Goal: Task Accomplishment & Management: Complete application form

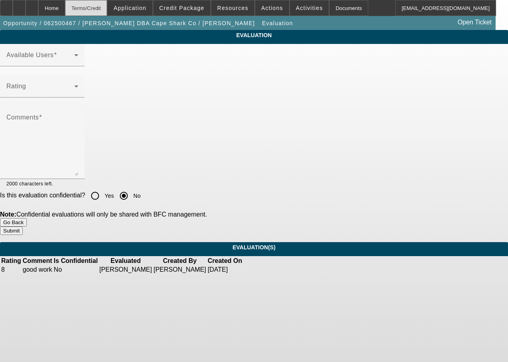
click at [107, 12] on div "Terms/Credit" at bounding box center [86, 8] width 42 height 16
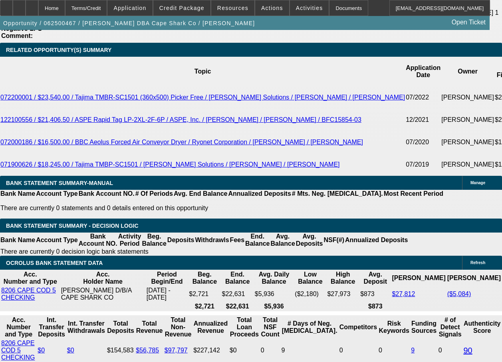
select select "0"
select select "2"
select select "0.1"
select select "0"
select select "2"
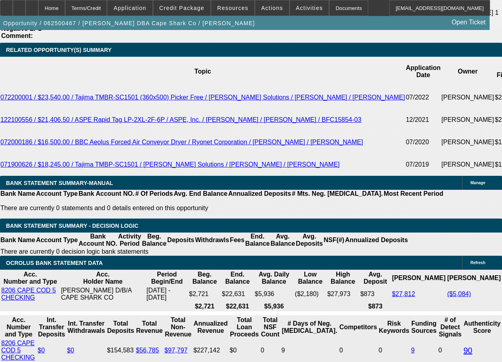
select select "0.1"
select select "0"
select select "2"
select select "0.1"
select select "0"
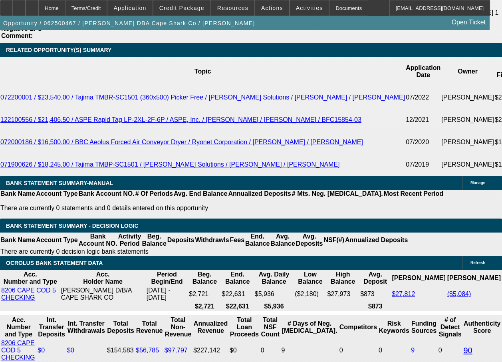
select select "2"
select select "0.1"
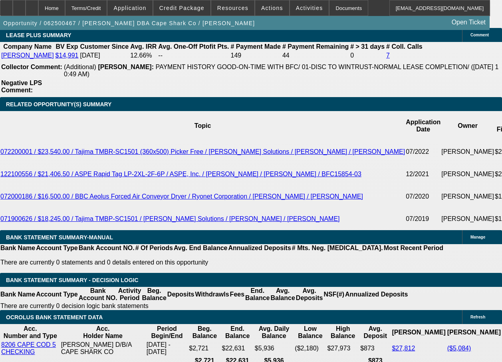
scroll to position [1412, 0]
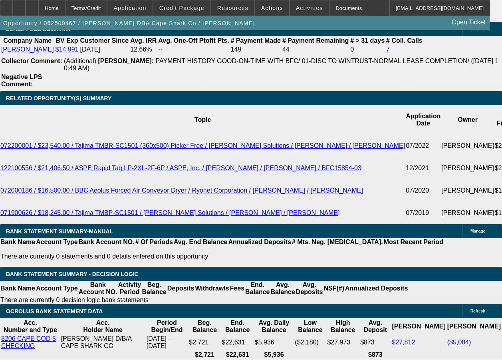
select select "1"
select select "2"
select select "4"
select select "1"
select select "2"
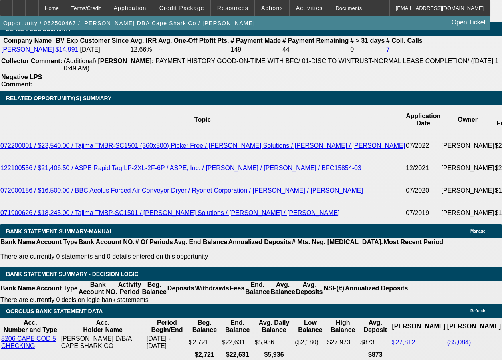
select select "4"
select select "1"
select select "2"
select select "4"
select select "1"
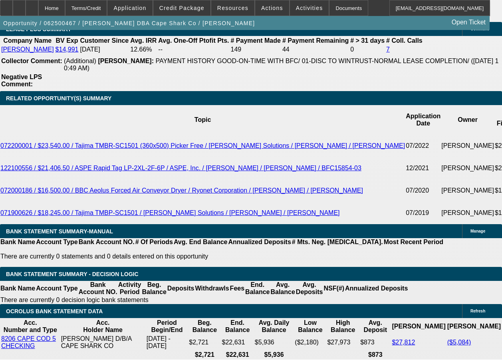
select select "2"
select select "4"
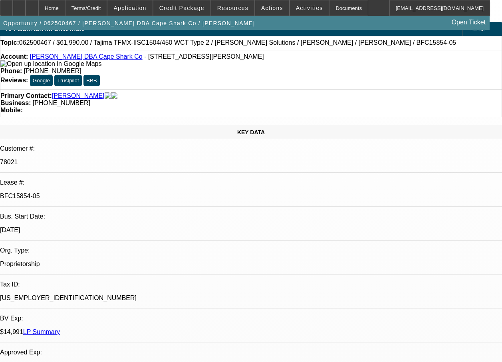
scroll to position [0, 0]
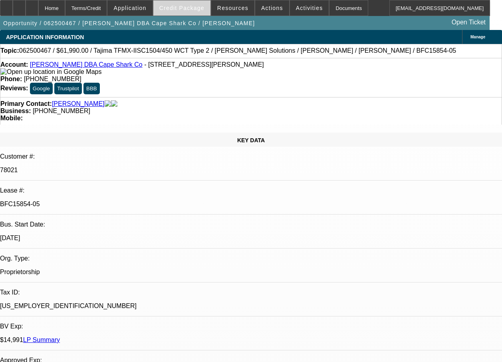
click at [204, 11] on span "Credit Package" at bounding box center [181, 8] width 45 height 6
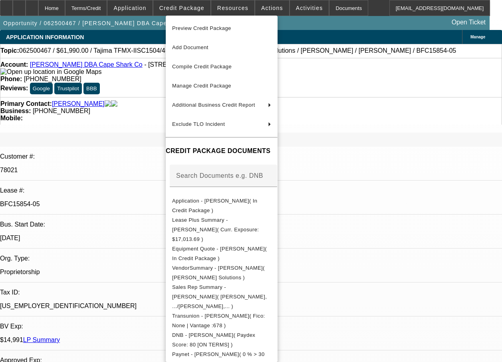
scroll to position [90, 0]
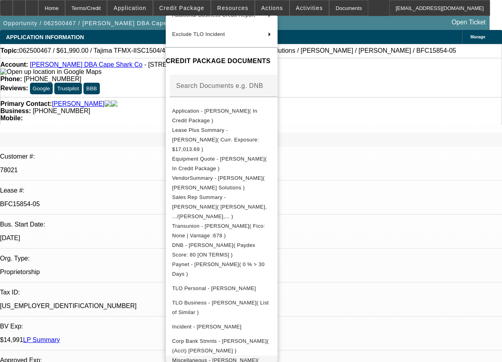
click at [240, 355] on span "Miscellaneous - [PERSON_NAME]( signed lease approval letter )" at bounding box center [221, 364] width 99 height 19
